Goal: Navigation & Orientation: Understand site structure

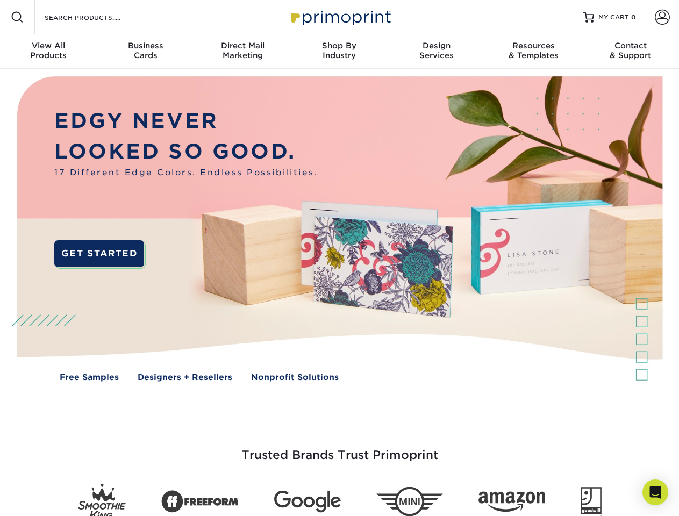
click at [339, 258] on img at bounding box center [339, 237] width 672 height 336
click at [17, 17] on span at bounding box center [17, 17] width 13 height 13
click at [662, 17] on span at bounding box center [662, 17] width 15 height 15
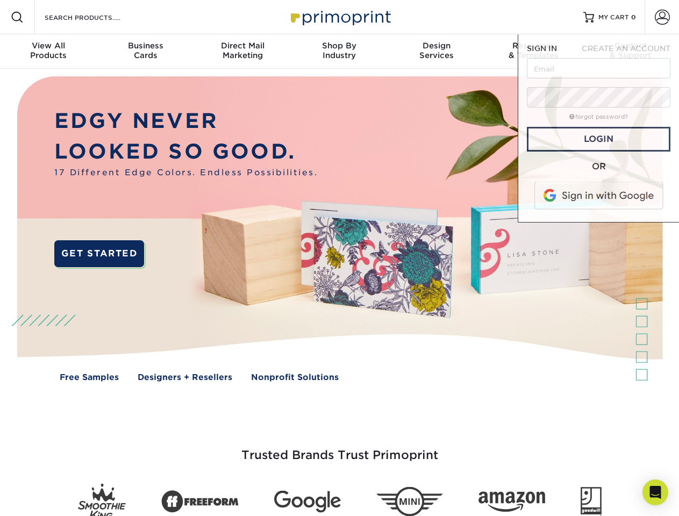
click at [48, 52] on div "View All Products" at bounding box center [48, 50] width 97 height 19
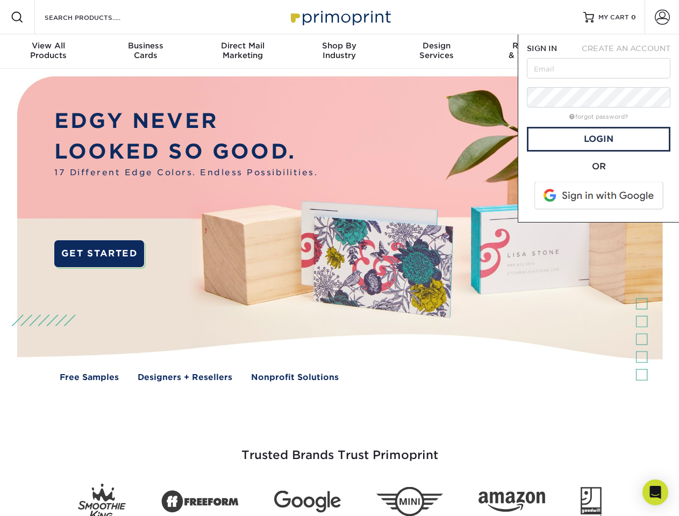
click at [145, 52] on div "Business Cards" at bounding box center [145, 50] width 97 height 19
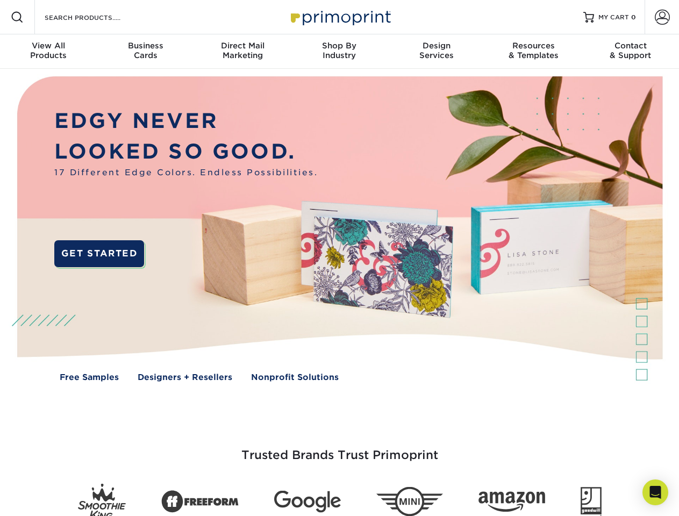
click at [243, 52] on div "Direct Mail Marketing" at bounding box center [242, 50] width 97 height 19
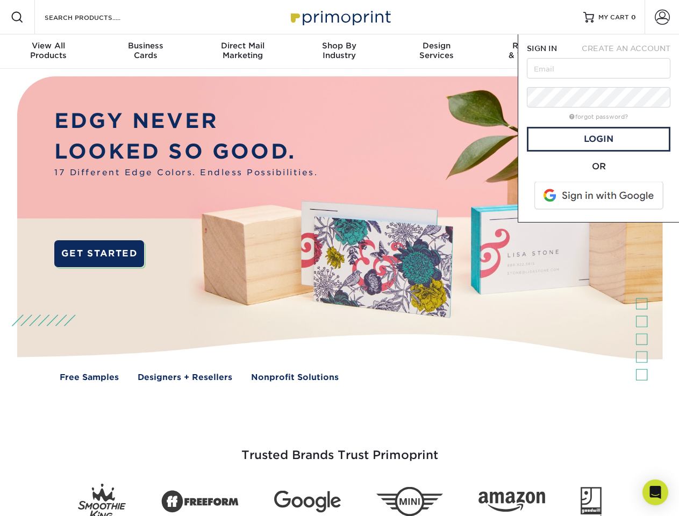
click at [339, 52] on div "Shop By Industry" at bounding box center [339, 50] width 97 height 19
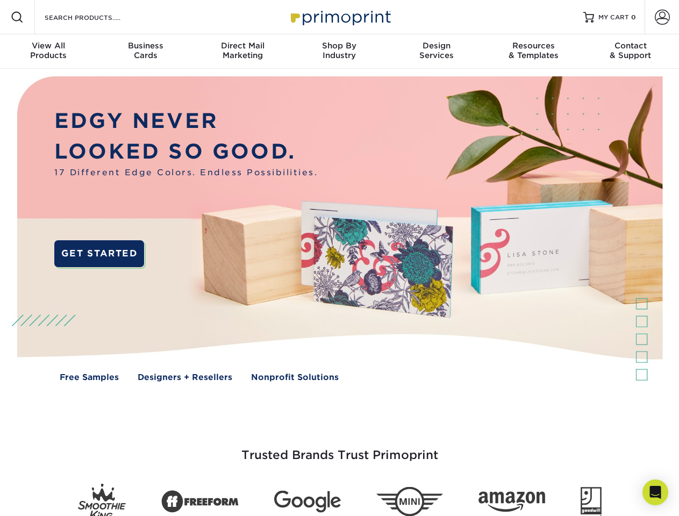
click at [437, 52] on div "Design Services" at bounding box center [436, 50] width 97 height 19
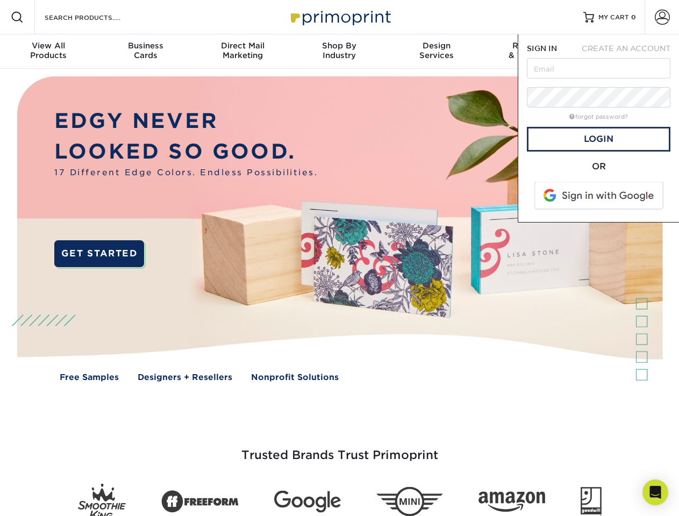
click at [533, 52] on span "SIGN IN" at bounding box center [542, 48] width 30 height 9
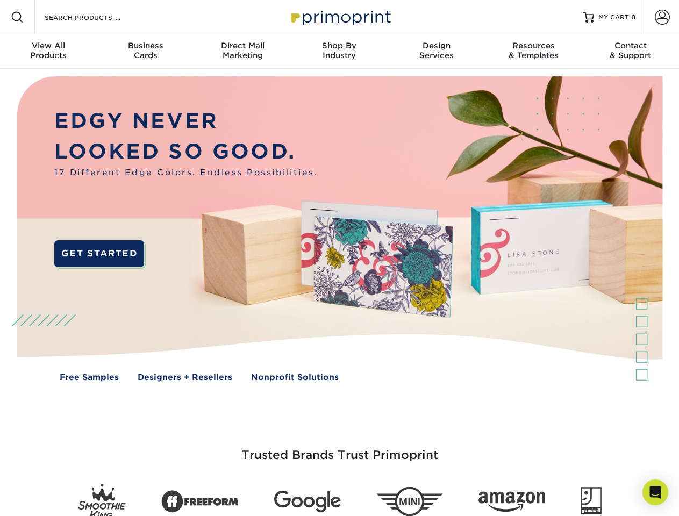
click at [631, 52] on div "Contact & Support" at bounding box center [630, 50] width 97 height 19
